Goal: Transaction & Acquisition: Subscribe to service/newsletter

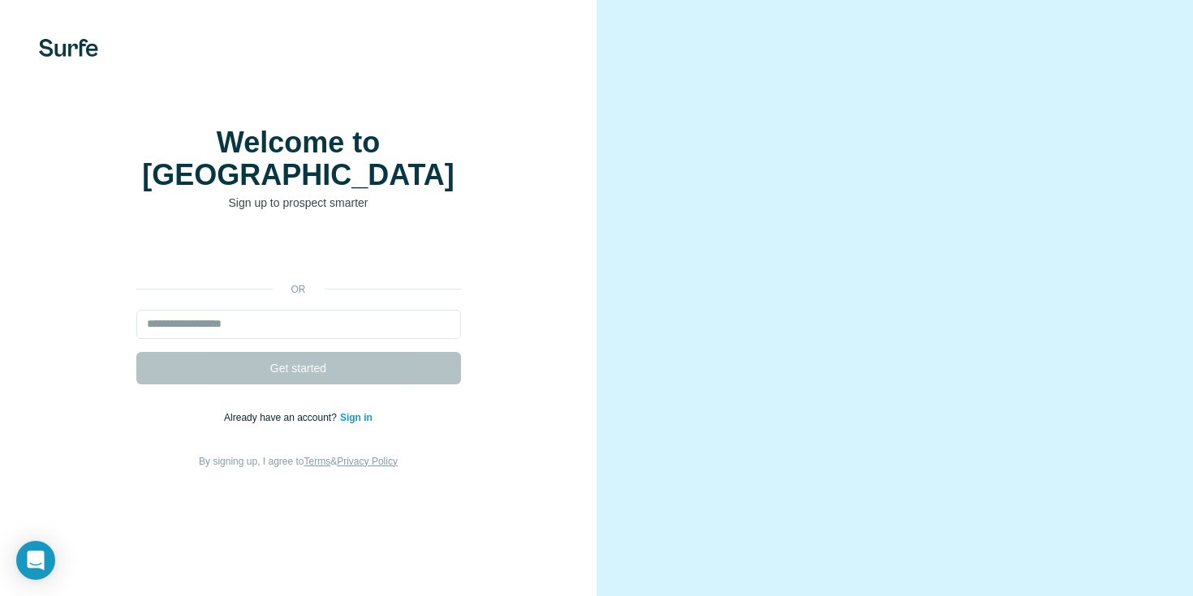
click at [611, 205] on div at bounding box center [894, 298] width 596 height 596
click at [389, 278] on div "or Get started Already have an account? Sign in By signing up, I agree to Terms…" at bounding box center [297, 354] width 531 height 234
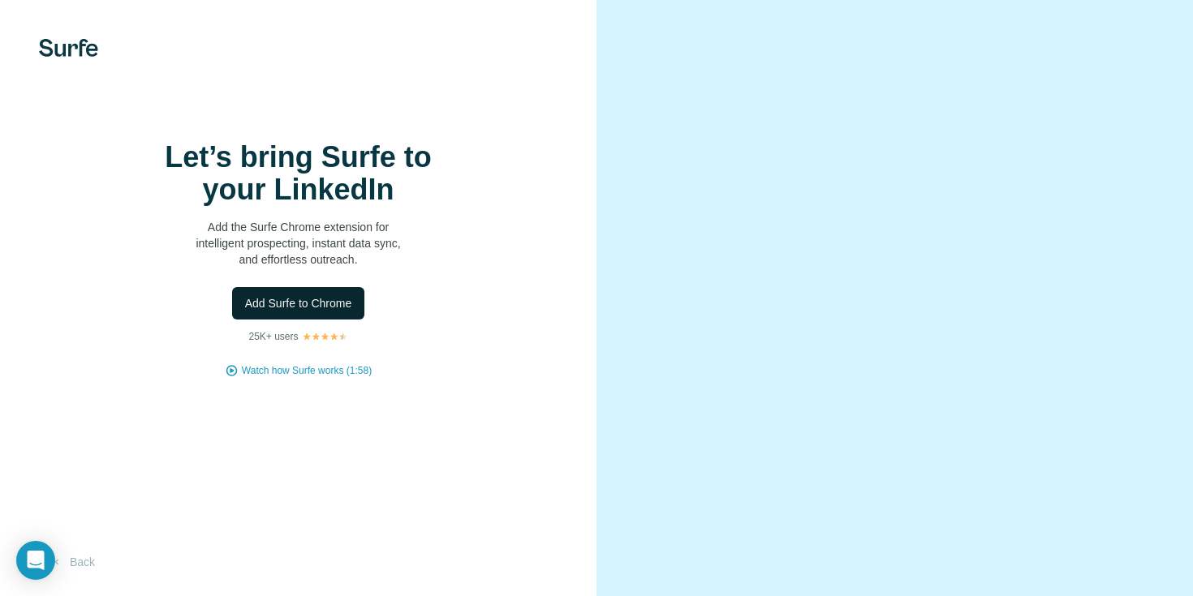
click at [338, 312] on span "Add Surfe to Chrome" at bounding box center [298, 303] width 107 height 16
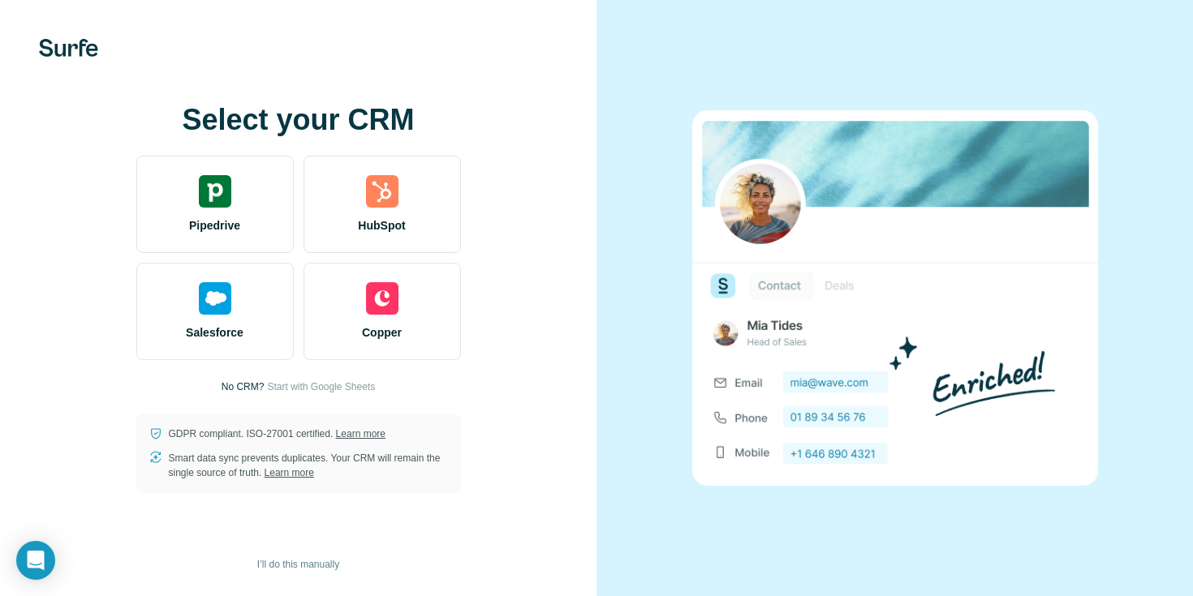
click at [453, 385] on div "Select your CRM Pipedrive HubSpot Salesforce Copper No CRM? Start with Google S…" at bounding box center [297, 298] width 531 height 389
click at [366, 385] on span "Start with Google Sheets" at bounding box center [321, 387] width 108 height 15
